Goal: Check status: Check status

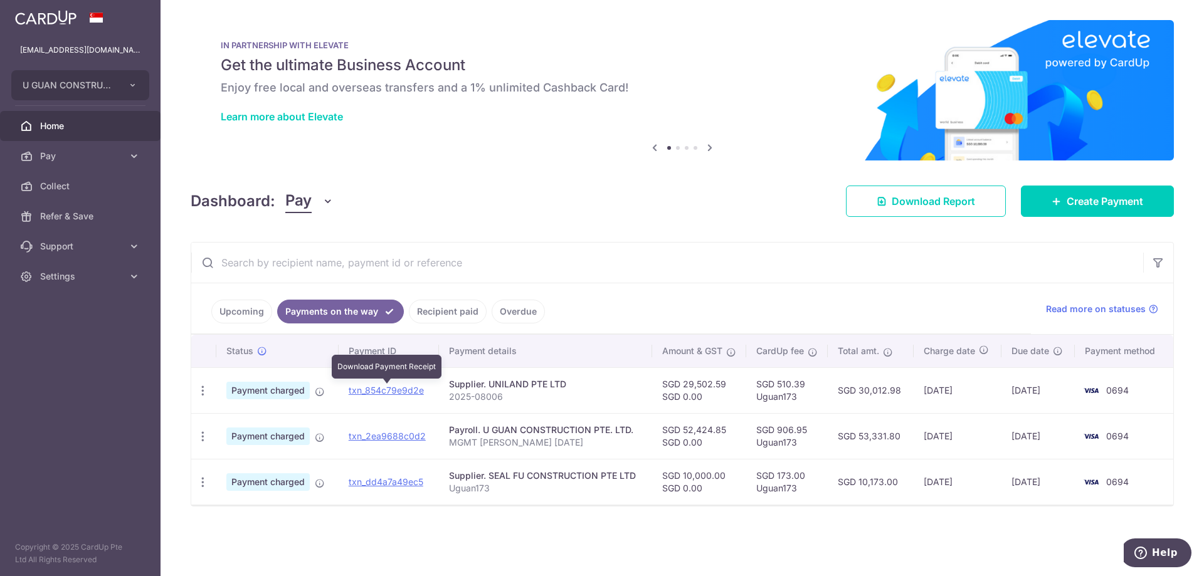
drag, startPoint x: 379, startPoint y: 392, endPoint x: 648, endPoint y: 39, distance: 442.9
click at [380, 392] on link "txn_854c79e9d2e" at bounding box center [386, 390] width 75 height 11
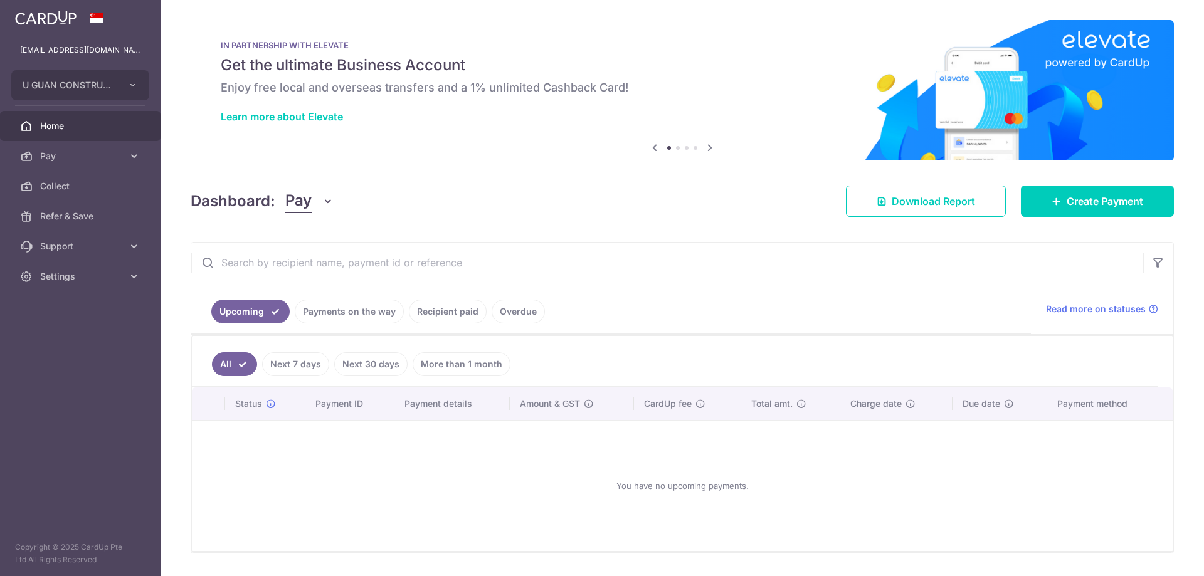
click at [367, 312] on link "Payments on the way" at bounding box center [349, 312] width 109 height 24
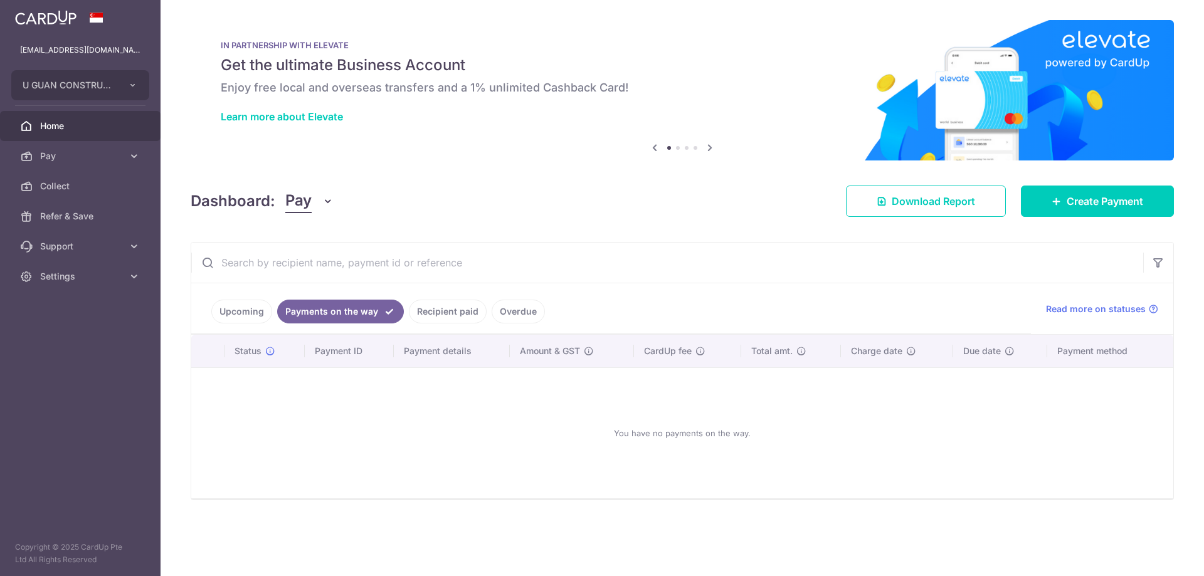
click at [445, 315] on link "Recipient paid" at bounding box center [448, 312] width 78 height 24
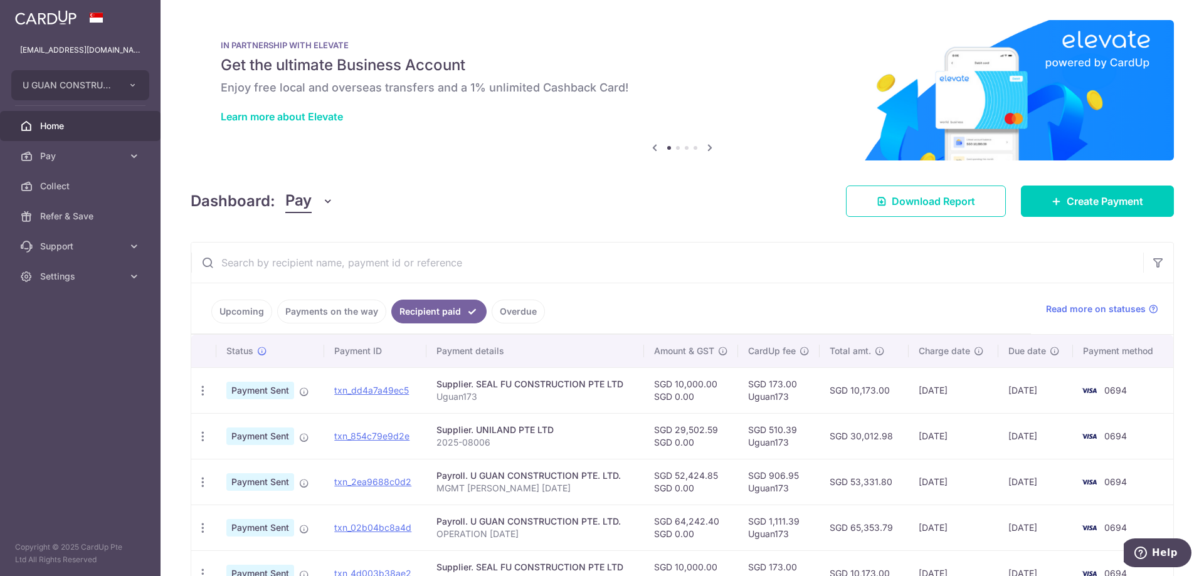
scroll to position [83, 0]
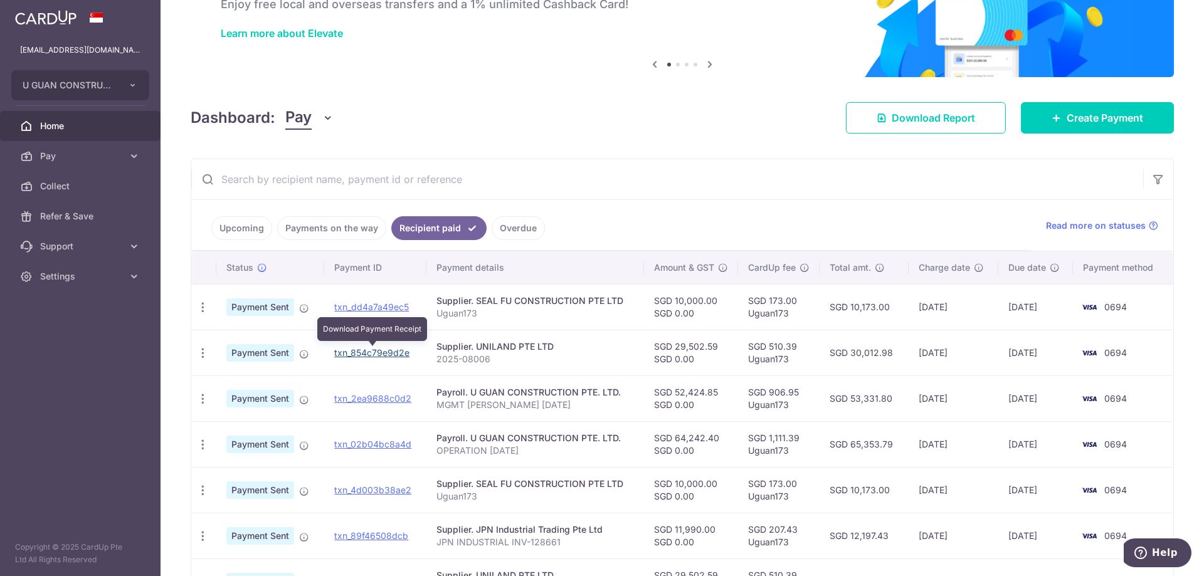
click at [376, 355] on link "txn_854c79e9d2e" at bounding box center [371, 352] width 75 height 11
